Goal: Book appointment/travel/reservation

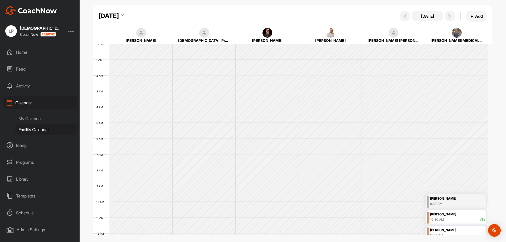
scroll to position [91, 0]
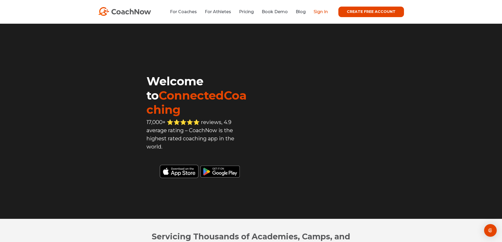
click at [315, 19] on div "For Coaches For Athletes Pricing Book Demo Blog Sign In CREATE FREE ACCOUNT CRE…" at bounding box center [251, 12] width 502 height 24
click at [320, 10] on link "Sign In" at bounding box center [321, 11] width 14 height 5
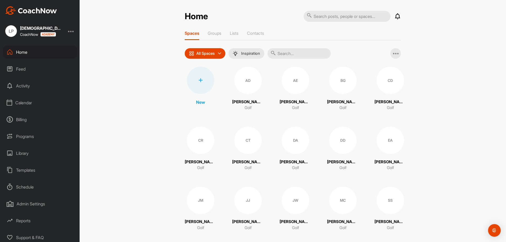
click at [24, 102] on div "Calendar" at bounding box center [40, 102] width 74 height 13
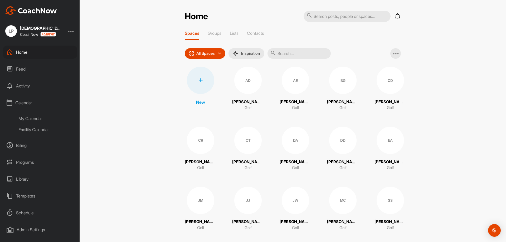
click at [39, 116] on div "My Calendar" at bounding box center [46, 118] width 62 height 11
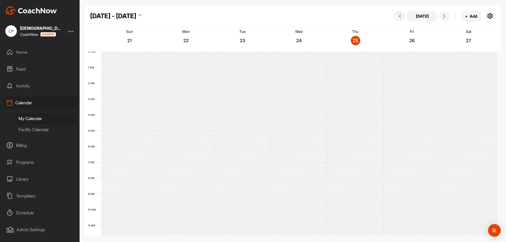
scroll to position [91, 0]
click at [440, 17] on button at bounding box center [444, 16] width 11 height 11
click at [31, 134] on div "Facility Calendar" at bounding box center [46, 129] width 62 height 11
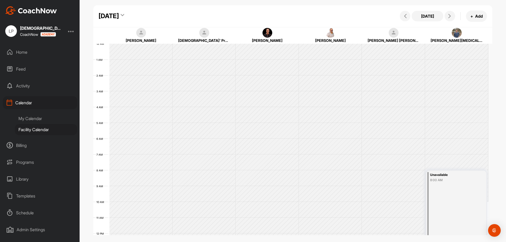
scroll to position [91, 0]
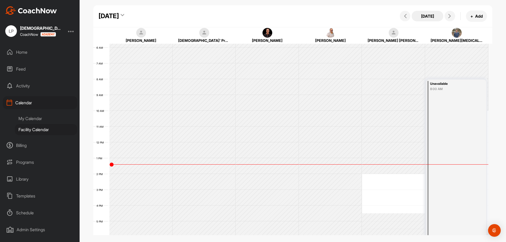
click at [435, 18] on button "Today" at bounding box center [428, 16] width 32 height 11
click at [119, 15] on div "Thursday, September 25, 2025" at bounding box center [109, 15] width 20 height 9
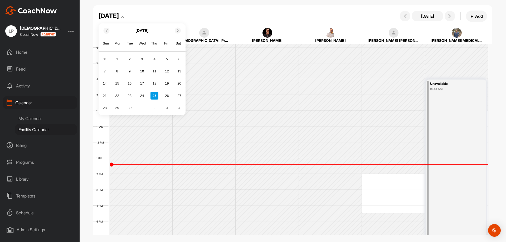
click at [178, 36] on div "Sun Mon Tue Wed Thu Fri Sat" at bounding box center [142, 44] width 87 height 16
click at [178, 31] on icon at bounding box center [177, 30] width 3 height 3
click at [158, 60] on div "2" at bounding box center [154, 59] width 8 height 8
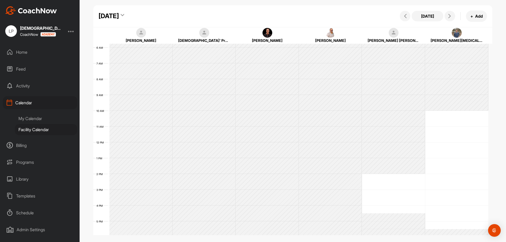
click at [379, 178] on div "12 AM 1 AM 2 AM 3 AM 4 AM 5 AM 6 AM 7 AM 8 AM 9 AM 10 AM 11 AM 12 PM 1 PM 2 PM …" at bounding box center [290, 143] width 395 height 380
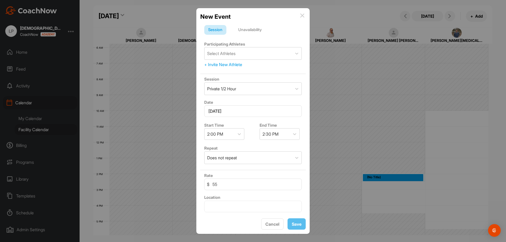
click at [246, 32] on div "Unavailability" at bounding box center [249, 30] width 31 height 10
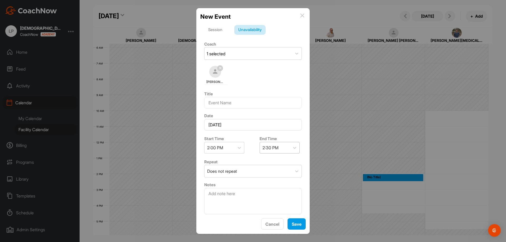
click at [263, 149] on div "2:30 PM" at bounding box center [271, 148] width 16 height 6
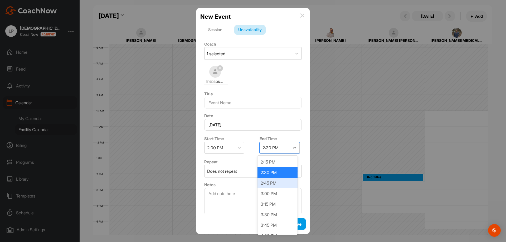
scroll to position [26, 0]
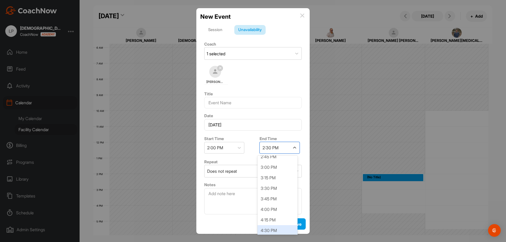
click at [271, 228] on div "4:30 PM" at bounding box center [277, 230] width 40 height 11
click at [297, 226] on span "Save" at bounding box center [297, 224] width 10 height 5
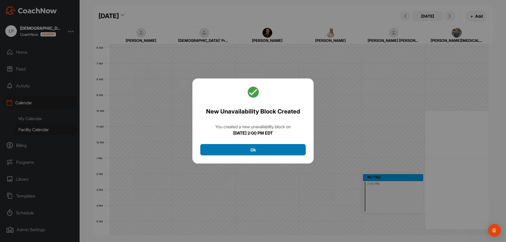
click at [254, 148] on button "Ok" at bounding box center [252, 149] width 105 height 11
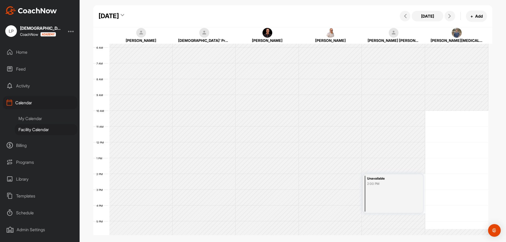
click at [384, 184] on div "2:00 PM" at bounding box center [390, 184] width 46 height 5
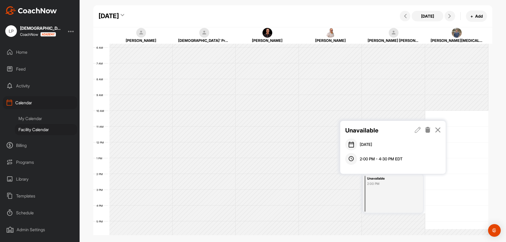
click at [418, 124] on div "Unavailable October 2, 2025 2:00 PM - 4:30 PM EDT" at bounding box center [392, 147] width 105 height 53
click at [418, 130] on icon at bounding box center [418, 130] width 6 height 6
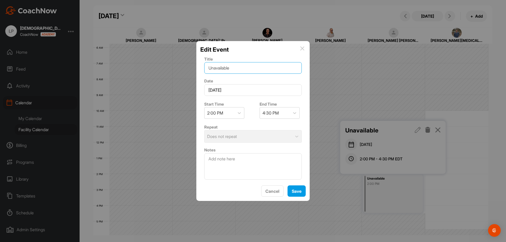
drag, startPoint x: 245, startPoint y: 70, endPoint x: 215, endPoint y: 72, distance: 30.4
click at [215, 72] on input "Unavailable" at bounding box center [253, 68] width 98 height 12
type input "U"
type input "Play with a pro"
click at [293, 189] on span "Save" at bounding box center [297, 191] width 10 height 5
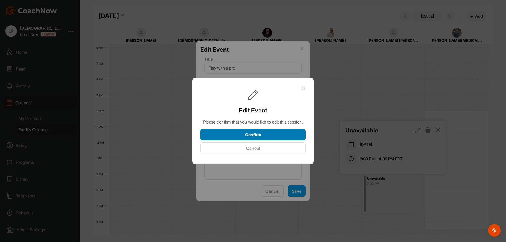
click at [263, 140] on button "Confirm" at bounding box center [252, 134] width 105 height 11
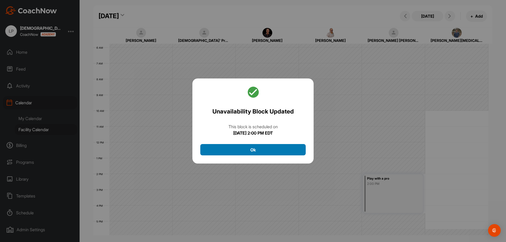
click at [262, 149] on button "Ok" at bounding box center [252, 149] width 105 height 11
